Goal: Navigation & Orientation: Find specific page/section

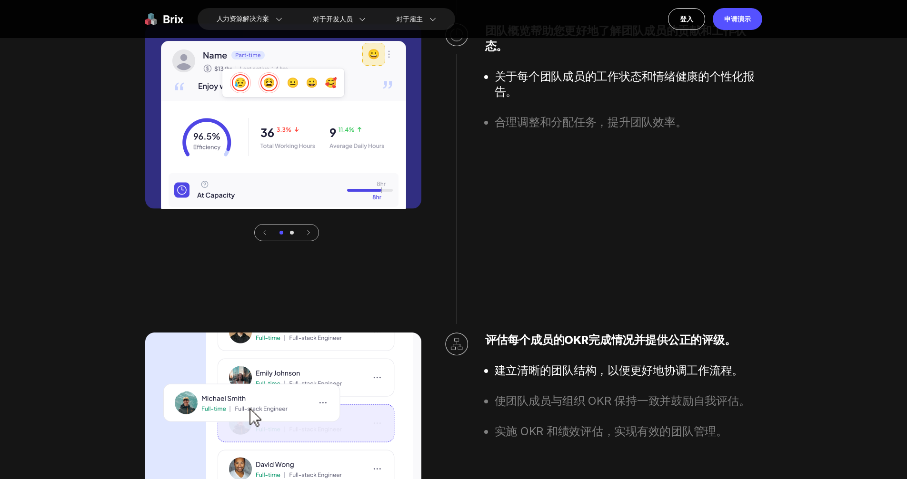
scroll to position [2996, 0]
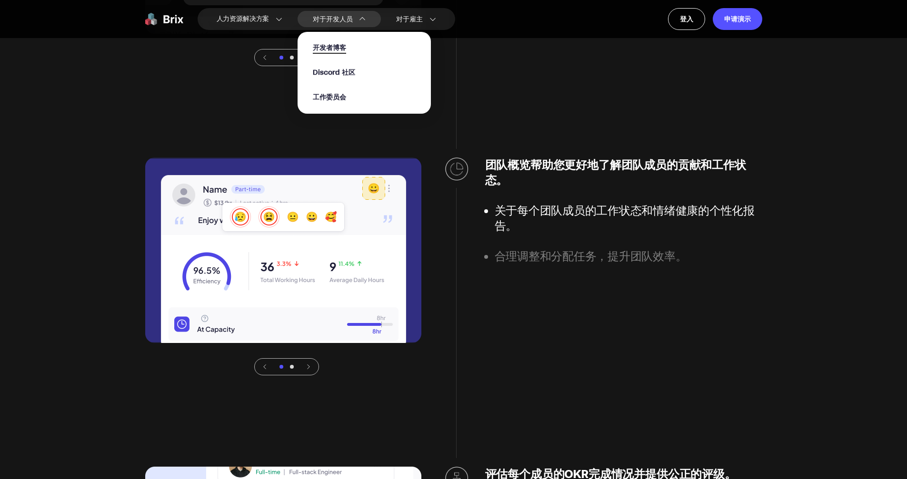
click at [342, 43] on font "开发者博客" at bounding box center [329, 48] width 33 height 10
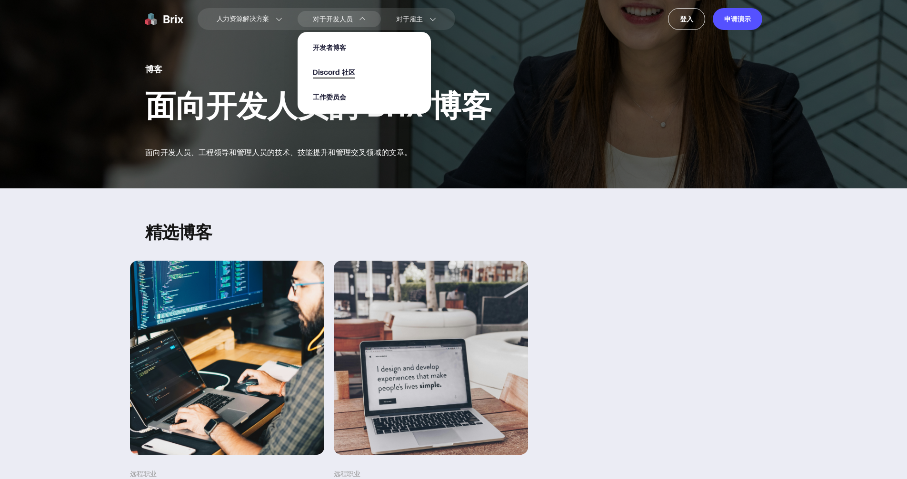
click at [333, 74] on font "Discord 社区" at bounding box center [334, 73] width 42 height 10
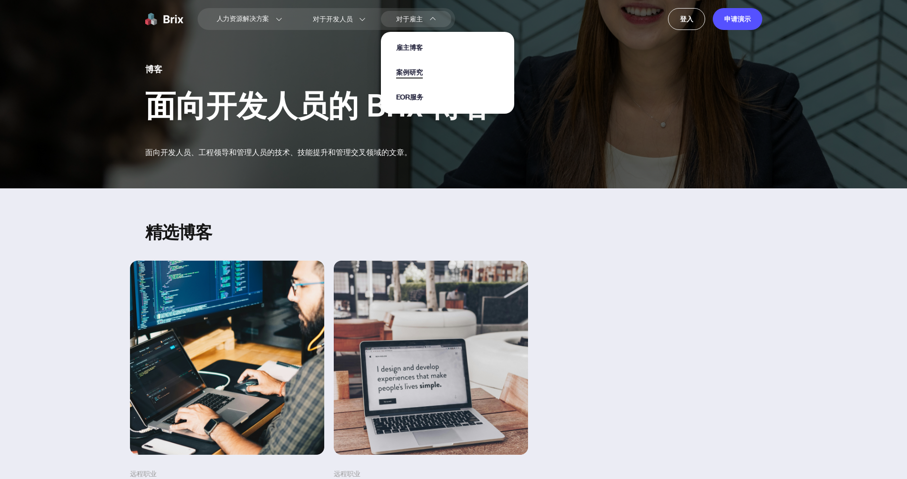
click at [415, 69] on font "案例研究" at bounding box center [409, 73] width 26 height 10
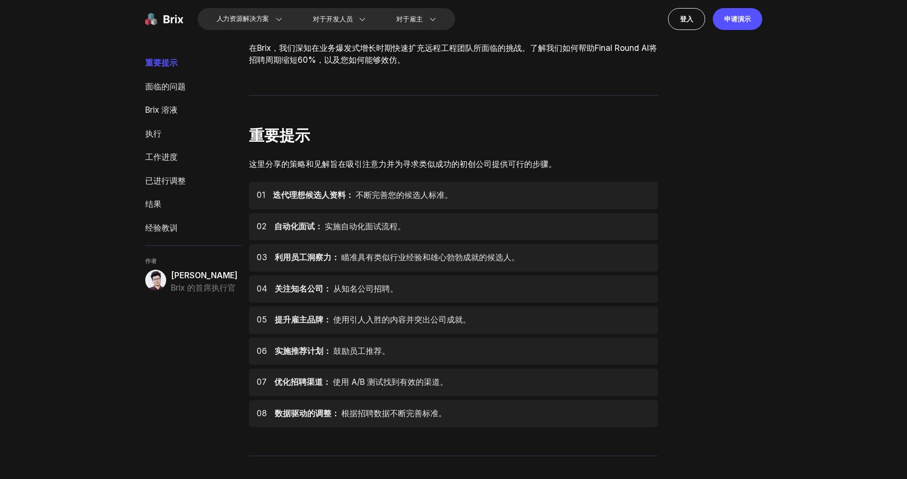
scroll to position [266, 0]
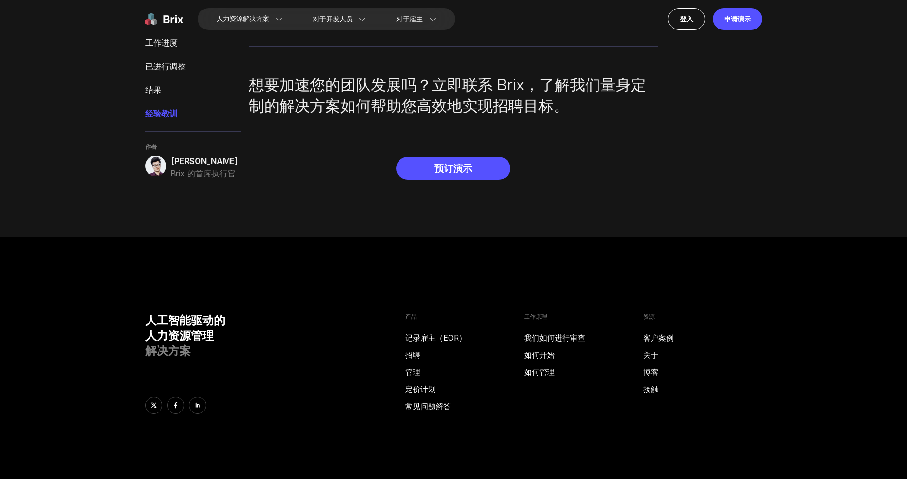
scroll to position [3472, 0]
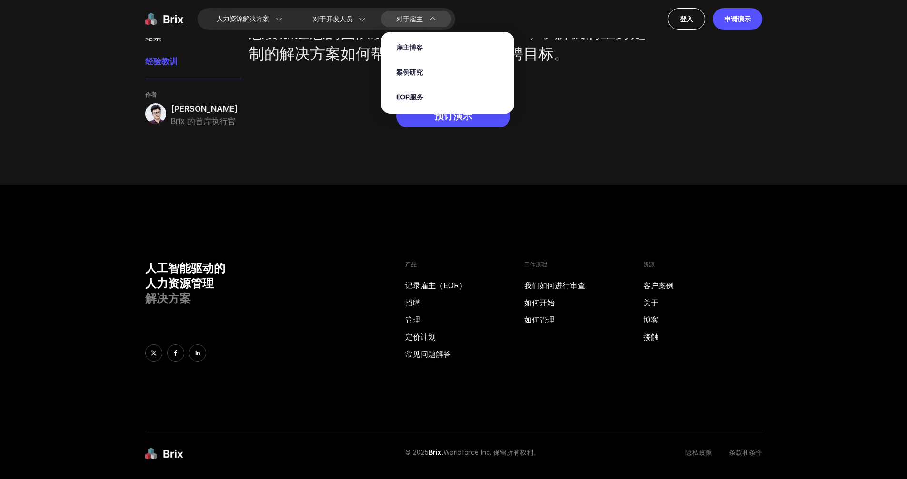
click at [402, 22] on section "雇主博客 案例研究 EOR服务" at bounding box center [447, 67] width 133 height 91
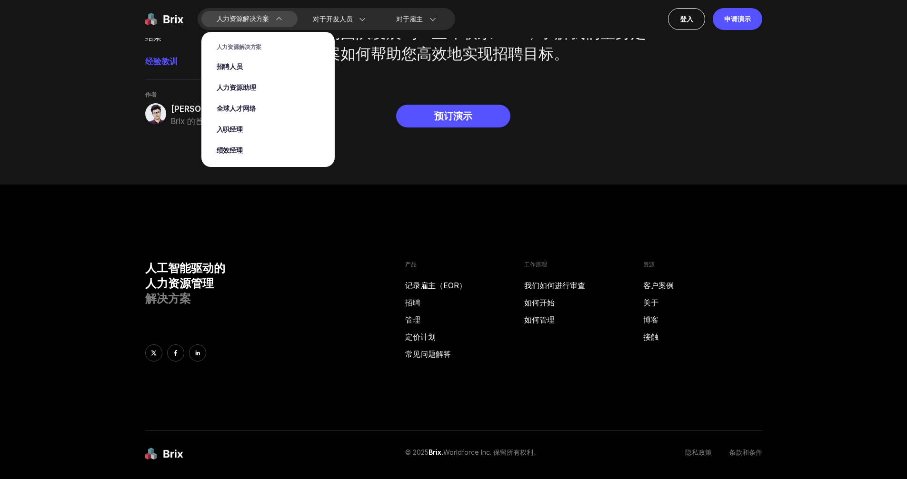
click at [261, 19] on font "人力资源解决方案" at bounding box center [243, 19] width 53 height 10
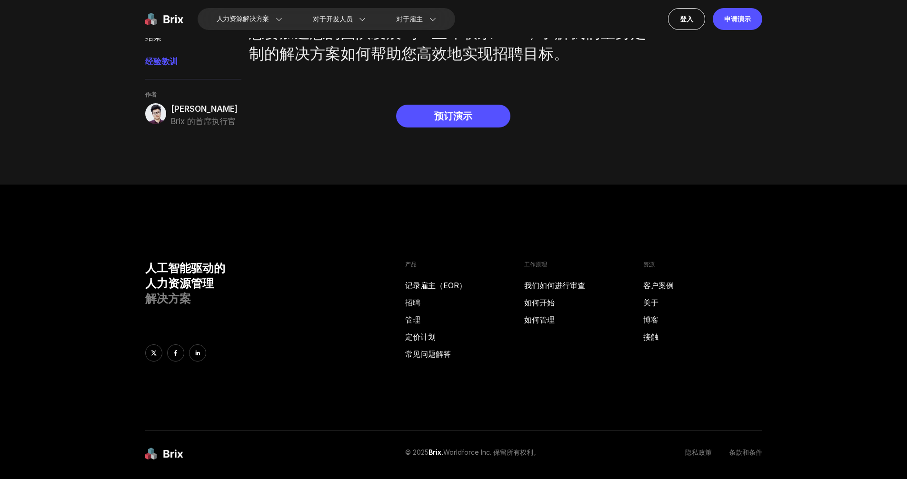
click at [169, 19] on img at bounding box center [164, 19] width 38 height 22
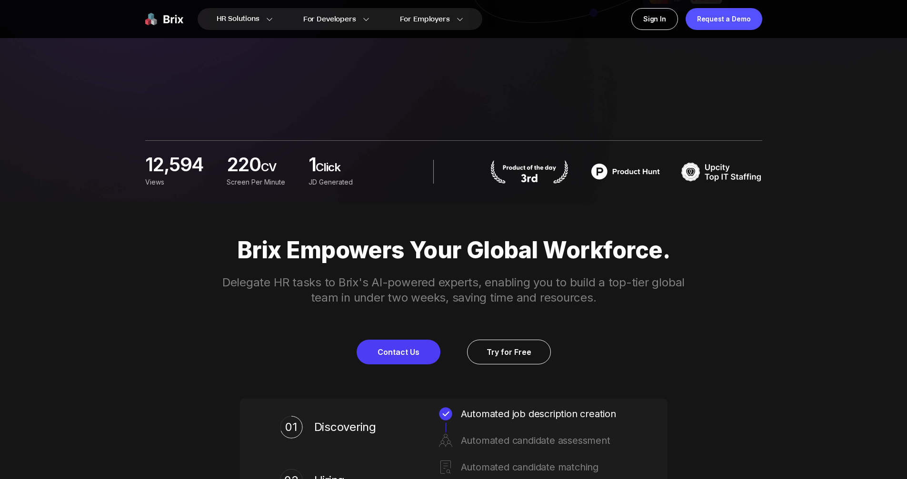
scroll to position [297, 0]
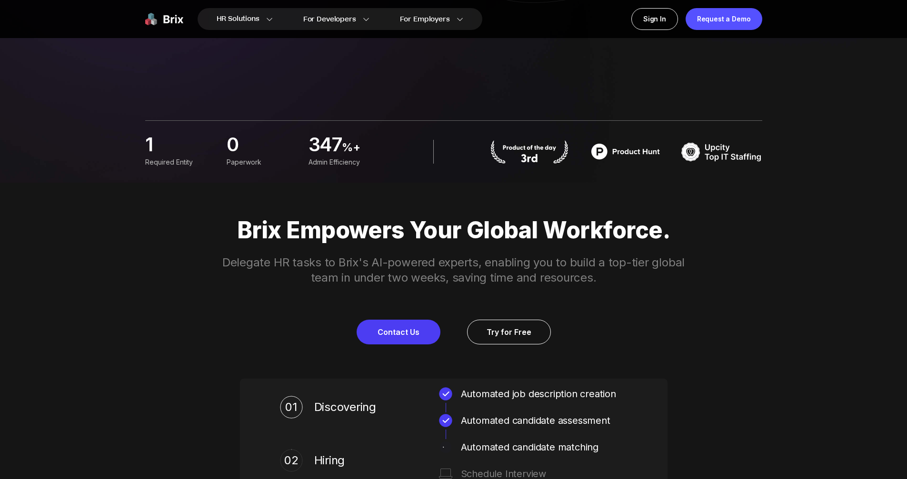
click at [789, 289] on div "Brix Empowers Your Global Workforce. Delegate HR tasks to Brix's AI-powered exp…" at bounding box center [454, 281] width 686 height 128
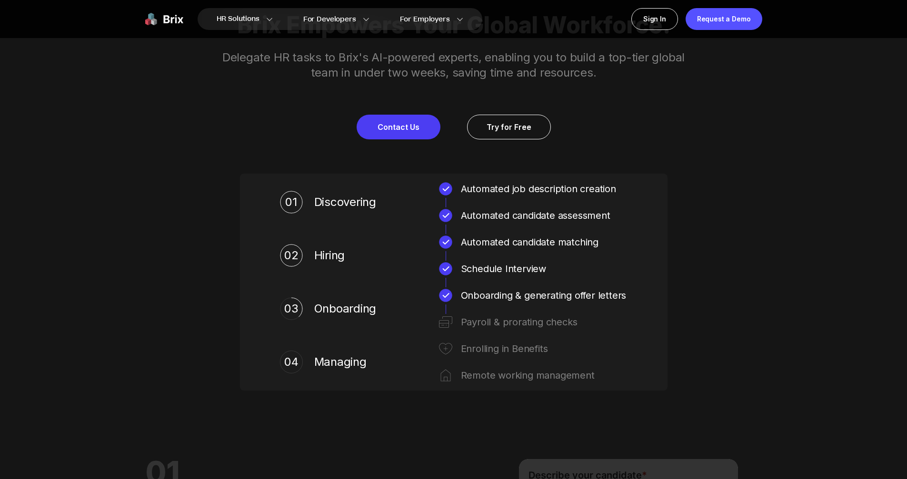
scroll to position [504, 0]
